Goal: Ask a question

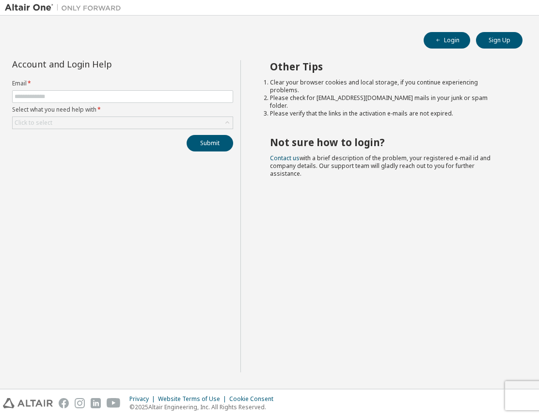
click at [171, 89] on form "Email * Select what you need help with * Click to select" at bounding box center [122, 104] width 221 height 49
click at [163, 97] on input "text" at bounding box center [123, 97] width 216 height 8
type input "**********"
drag, startPoint x: 128, startPoint y: 142, endPoint x: 125, endPoint y: 137, distance: 5.2
click at [128, 141] on div "Submit" at bounding box center [122, 143] width 221 height 16
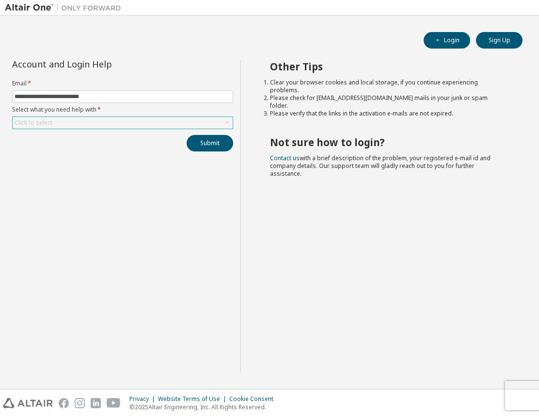
click at [123, 120] on div "Click to select" at bounding box center [123, 123] width 220 height 12
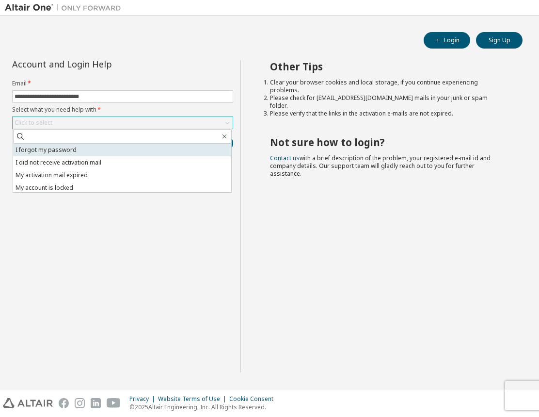
click at [115, 155] on li "I forgot my password" at bounding box center [122, 150] width 218 height 13
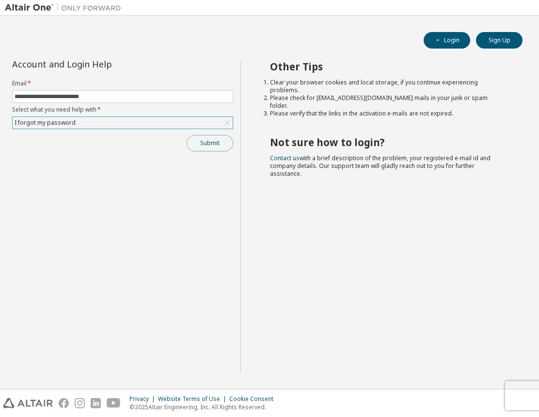
click at [211, 144] on button "Submit" at bounding box center [210, 143] width 47 height 16
click at [262, 262] on div "Other Tips Clear your browser cookies and local storage, if you continue experi…" at bounding box center [388, 216] width 294 height 312
